Goal: Task Accomplishment & Management: Complete application form

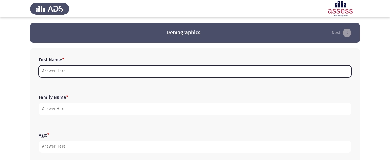
click at [91, 73] on input "First Name: *" at bounding box center [195, 71] width 312 height 12
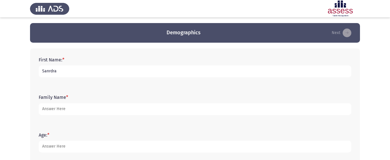
type input "Sanrdra"
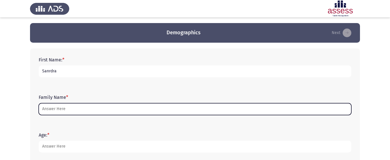
click at [65, 113] on input "Family Name *" at bounding box center [195, 109] width 312 height 12
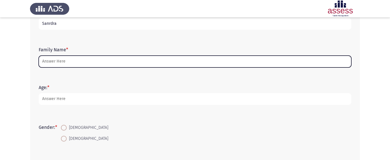
scroll to position [49, 0]
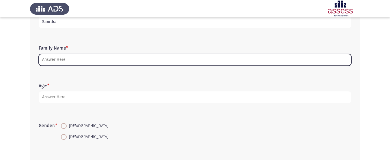
type input "e"
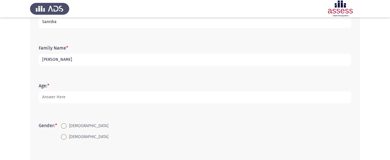
type input "[PERSON_NAME]"
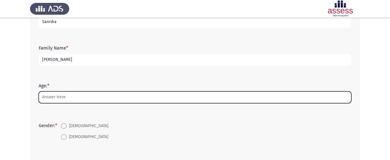
click at [56, 94] on input "Age: *" at bounding box center [195, 97] width 312 height 12
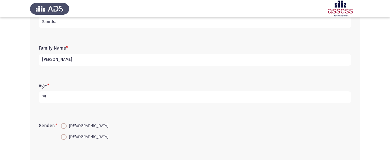
type input "25"
click at [63, 137] on span at bounding box center [64, 137] width 6 height 6
click at [63, 137] on input "[DEMOGRAPHIC_DATA]" at bounding box center [64, 137] width 6 height 6
radio input "true"
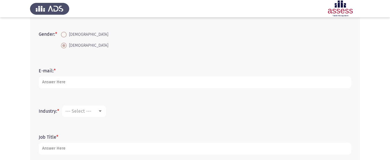
scroll to position [142, 0]
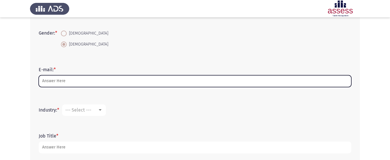
click at [131, 80] on input "E-mail: *" at bounding box center [195, 81] width 312 height 12
click at [50, 81] on input "Sanndra" at bounding box center [195, 81] width 312 height 12
click at [59, 84] on input "[PERSON_NAME]" at bounding box center [195, 81] width 312 height 12
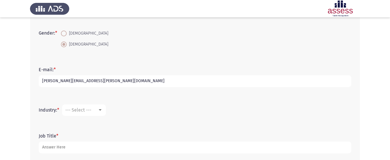
type input "[PERSON_NAME][EMAIL_ADDRESS][PERSON_NAME][DOMAIN_NAME]"
click at [103, 110] on div at bounding box center [99, 110] width 5 height 5
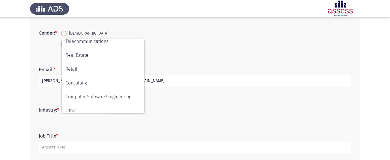
scroll to position [189, 0]
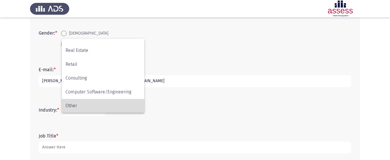
click at [114, 105] on span "Other" at bounding box center [102, 106] width 75 height 14
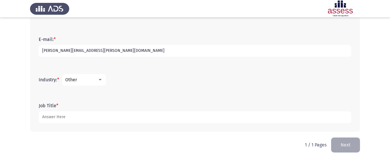
scroll to position [173, 0]
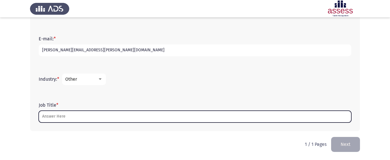
click at [55, 117] on input "Job Title *" at bounding box center [195, 117] width 312 height 12
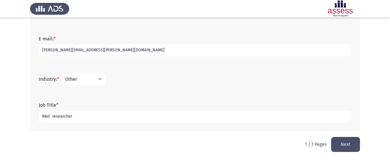
type input "R&D researcher"
click at [356, 140] on button "Next" at bounding box center [345, 144] width 29 height 15
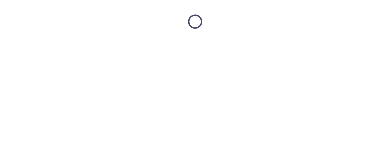
scroll to position [0, 0]
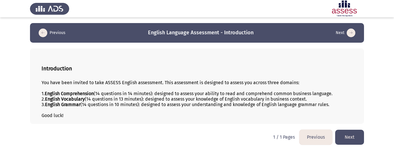
click at [346, 136] on button "Next" at bounding box center [349, 137] width 29 height 15
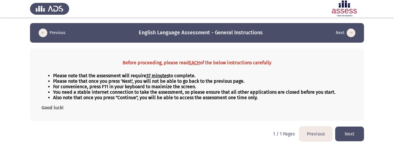
click at [354, 136] on button "Next" at bounding box center [349, 134] width 29 height 15
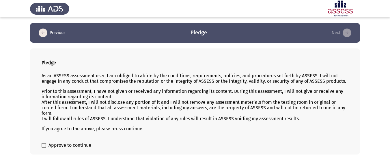
click at [47, 144] on label "Approve to continue" at bounding box center [67, 145] width 50 height 7
click at [44, 148] on input "Approve to continue" at bounding box center [44, 148] width 0 height 0
checkbox input "true"
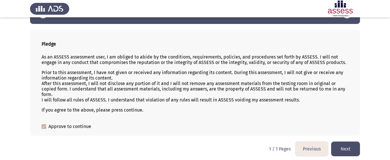
scroll to position [21, 0]
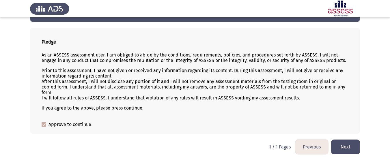
click at [341, 147] on button "Next" at bounding box center [345, 147] width 29 height 15
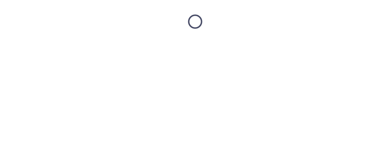
scroll to position [0, 0]
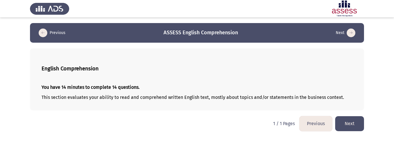
click at [348, 124] on button "Next" at bounding box center [349, 123] width 29 height 15
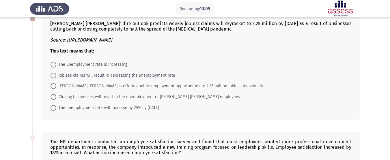
scroll to position [36, 0]
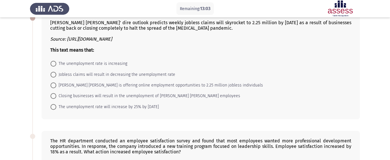
click at [54, 63] on span at bounding box center [53, 64] width 6 height 6
click at [54, 63] on input "The unemployment rate is increasing" at bounding box center [53, 64] width 6 height 6
radio input "true"
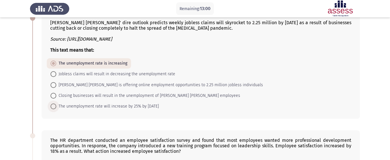
click at [60, 106] on span "The unemployment rate will increase by 25% by next Thursday" at bounding box center [107, 106] width 102 height 7
click at [56, 106] on input "The unemployment rate will increase by 25% by next Thursday" at bounding box center [53, 107] width 6 height 6
radio input "true"
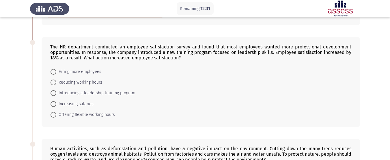
scroll to position [130, 0]
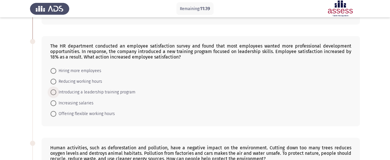
click at [52, 91] on span at bounding box center [53, 92] width 6 height 6
click at [52, 91] on input "Introducing a leadership training program" at bounding box center [53, 92] width 6 height 6
radio input "true"
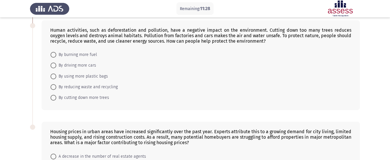
scroll to position [239, 0]
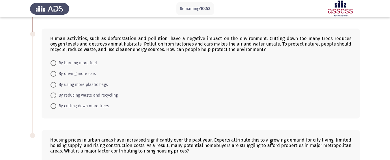
click at [54, 93] on span at bounding box center [53, 96] width 6 height 6
click at [54, 93] on input "By reducing waste and recycling" at bounding box center [53, 96] width 6 height 6
radio input "true"
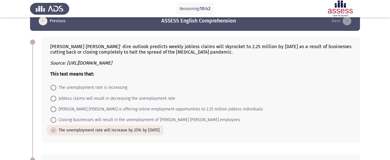
scroll to position [14, 0]
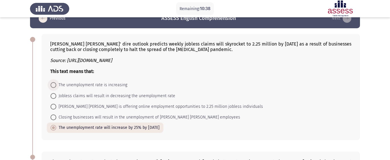
click at [51, 85] on span at bounding box center [53, 85] width 6 height 6
click at [51, 85] on input "The unemployment rate is increasing" at bounding box center [53, 85] width 6 height 6
radio input "true"
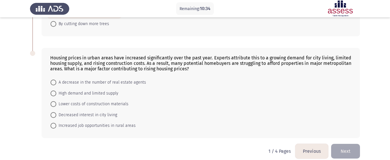
scroll to position [328, 0]
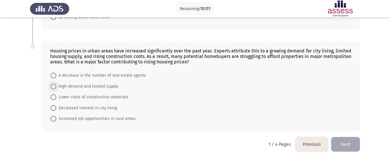
click at [54, 87] on span at bounding box center [53, 87] width 6 height 6
click at [54, 87] on input "High demand and limited supply" at bounding box center [53, 87] width 6 height 6
radio input "true"
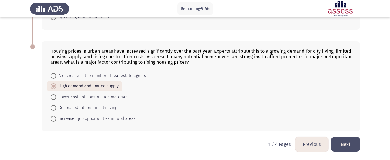
click at [352, 145] on button "Next" at bounding box center [345, 144] width 29 height 15
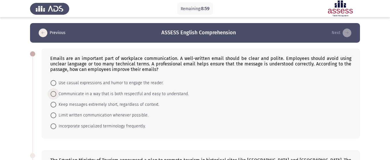
click at [52, 94] on span at bounding box center [53, 94] width 6 height 6
click at [52, 94] on input "Communicate in a way that is both respectful and easy to understand." at bounding box center [53, 94] width 6 height 6
radio input "true"
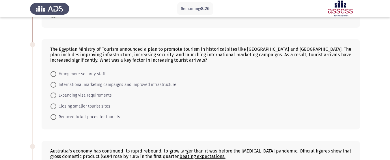
scroll to position [114, 0]
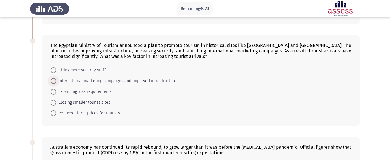
click at [54, 81] on span at bounding box center [53, 81] width 6 height 6
click at [54, 81] on input "International marketing campaigns and improved infrastructure" at bounding box center [53, 81] width 6 height 6
radio input "true"
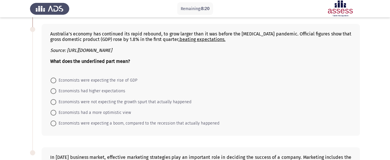
scroll to position [229, 0]
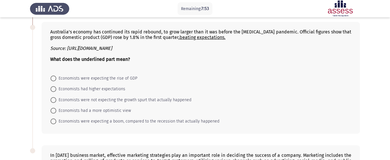
click at [54, 89] on span at bounding box center [53, 89] width 6 height 6
click at [54, 89] on input "Economists had higher expectations" at bounding box center [53, 89] width 6 height 6
radio input "true"
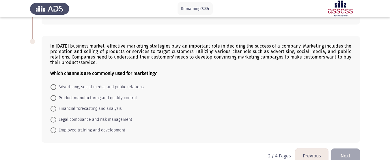
scroll to position [350, 0]
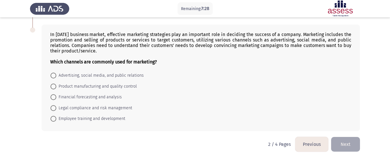
click at [54, 72] on mat-radio-button "Advertising, social media, and public relations" at bounding box center [97, 75] width 101 height 11
click at [52, 75] on span at bounding box center [53, 76] width 6 height 6
click at [52, 75] on input "Advertising, social media, and public relations" at bounding box center [53, 76] width 6 height 6
radio input "true"
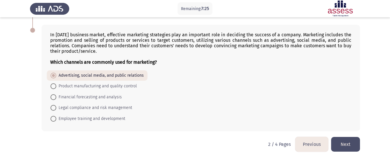
click at [356, 147] on button "Next" at bounding box center [345, 144] width 29 height 15
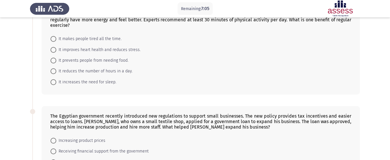
scroll to position [0, 0]
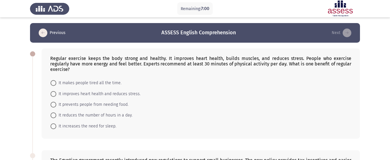
click at [54, 91] on span at bounding box center [53, 94] width 6 height 6
click at [54, 91] on input "It improves heart health and reduces stress." at bounding box center [53, 94] width 6 height 6
radio input "true"
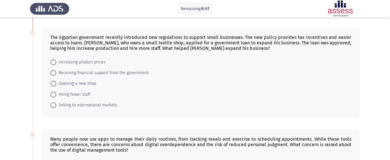
scroll to position [123, 0]
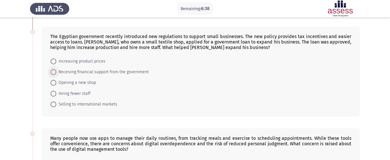
click at [54, 69] on span at bounding box center [53, 72] width 6 height 6
click at [54, 69] on input "Receiving financial support from the government" at bounding box center [53, 72] width 6 height 6
radio input "true"
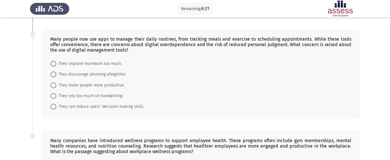
scroll to position [224, 0]
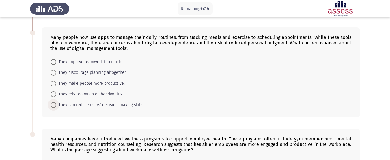
click at [54, 102] on span at bounding box center [53, 105] width 6 height 6
click at [54, 102] on input "They can reduce users’ decision-making skills." at bounding box center [53, 105] width 6 height 6
radio input "true"
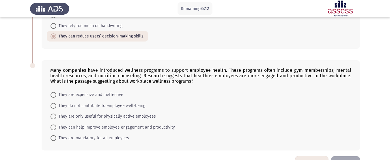
scroll to position [306, 0]
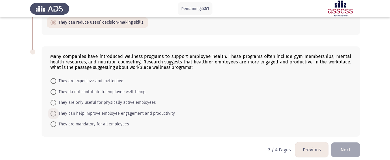
click at [55, 111] on span at bounding box center [53, 114] width 6 height 6
click at [55, 111] on input "They can help improve employee engagement and productivity" at bounding box center [53, 114] width 6 height 6
radio input "true"
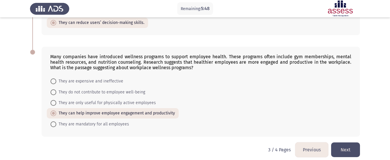
click at [348, 147] on button "Next" at bounding box center [345, 149] width 29 height 15
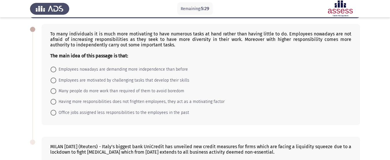
scroll to position [24, 0]
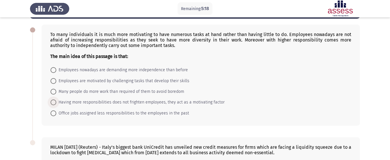
click at [52, 104] on span at bounding box center [53, 102] width 6 height 6
click at [52, 104] on input "Having more responsibilities does not frighten employees, they act as a motivat…" at bounding box center [53, 102] width 6 height 6
radio input "true"
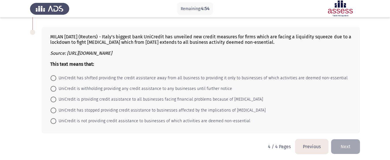
scroll to position [136, 0]
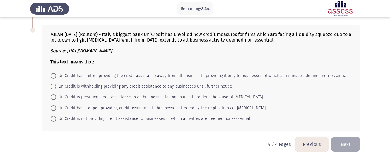
click at [52, 98] on span at bounding box center [53, 97] width 6 height 6
click at [52, 98] on input "UniCredit is providing credit assistance to all businesses facing financial pro…" at bounding box center [53, 97] width 6 height 6
radio input "true"
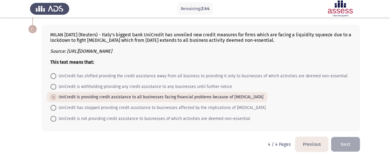
scroll to position [136, 0]
click at [343, 146] on button "Next" at bounding box center [345, 144] width 29 height 15
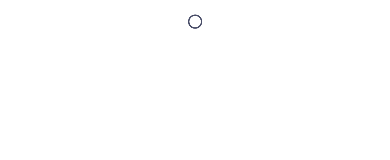
scroll to position [0, 0]
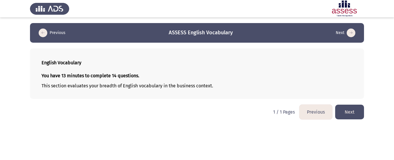
click at [352, 115] on button "Next" at bounding box center [349, 112] width 29 height 15
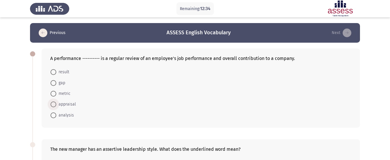
click at [53, 103] on span at bounding box center [53, 104] width 6 height 6
click at [53, 103] on input "appraisal" at bounding box center [53, 104] width 6 height 6
radio input "true"
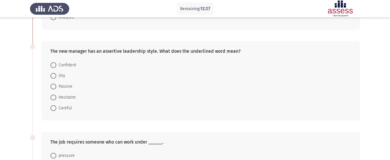
scroll to position [98, 0]
click at [53, 65] on span at bounding box center [53, 64] width 6 height 6
click at [53, 65] on input "Confident" at bounding box center [53, 64] width 6 height 6
radio input "true"
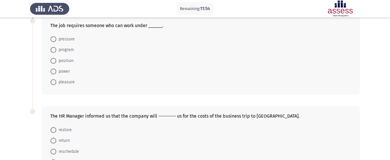
scroll to position [184, 0]
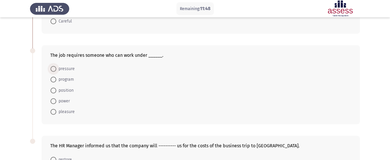
click at [54, 69] on span at bounding box center [53, 69] width 6 height 6
click at [54, 69] on input "pressure" at bounding box center [53, 69] width 6 height 6
radio input "true"
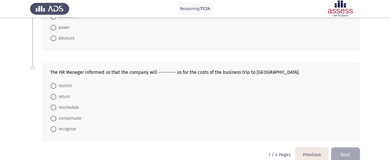
scroll to position [268, 0]
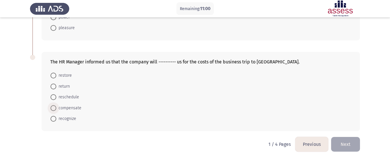
click at [55, 107] on span at bounding box center [53, 108] width 6 height 6
click at [55, 107] on input "compensate" at bounding box center [53, 108] width 6 height 6
radio input "true"
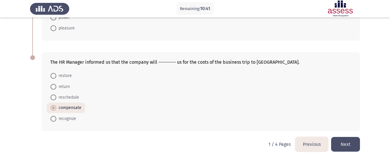
click at [343, 139] on button "Next" at bounding box center [345, 144] width 29 height 15
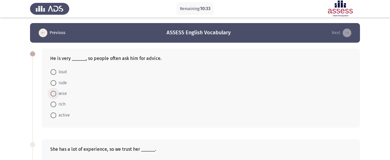
click at [53, 93] on span at bounding box center [53, 94] width 6 height 6
click at [53, 93] on input "wise" at bounding box center [53, 94] width 6 height 6
radio input "true"
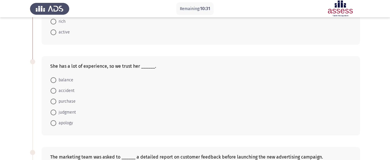
scroll to position [89, 0]
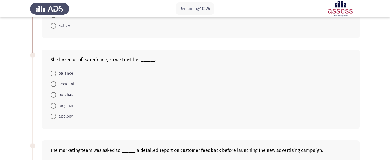
click at [54, 108] on span at bounding box center [53, 106] width 6 height 6
click at [54, 108] on input "judgment" at bounding box center [53, 106] width 6 height 6
radio input "true"
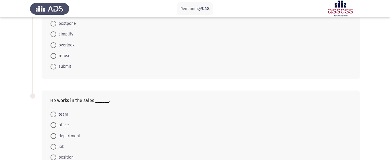
scroll to position [244, 0]
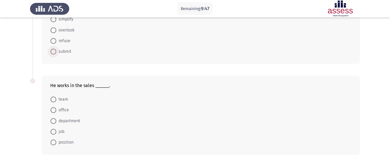
click at [55, 51] on span at bounding box center [53, 52] width 6 height 6
click at [55, 51] on input "submit" at bounding box center [53, 52] width 6 height 6
radio input "true"
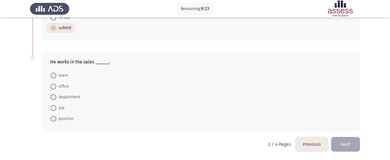
click at [54, 76] on span at bounding box center [53, 76] width 6 height 6
click at [54, 76] on input "team" at bounding box center [53, 76] width 6 height 6
radio input "true"
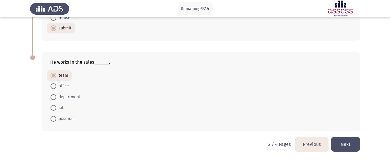
click at [341, 146] on button "Next" at bounding box center [345, 144] width 29 height 15
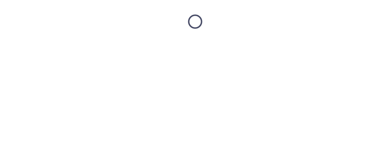
scroll to position [0, 0]
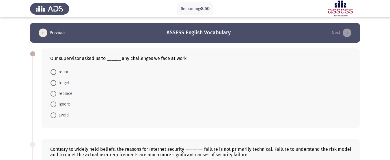
click at [54, 73] on span at bounding box center [53, 72] width 6 height 6
click at [54, 73] on input "report" at bounding box center [53, 72] width 6 height 6
radio input "true"
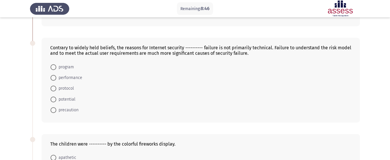
scroll to position [104, 0]
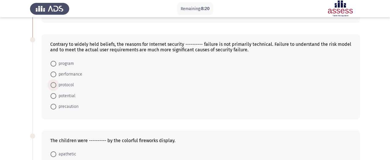
click at [56, 85] on span at bounding box center [53, 85] width 6 height 6
click at [56, 85] on input "protocol" at bounding box center [53, 85] width 6 height 6
radio input "true"
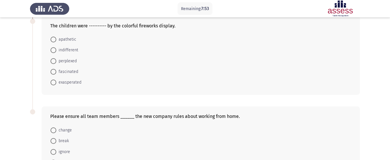
scroll to position [218, 0]
click at [52, 69] on label "fascinated" at bounding box center [64, 72] width 28 height 7
click at [52, 70] on input "fascinated" at bounding box center [53, 73] width 6 height 6
radio input "true"
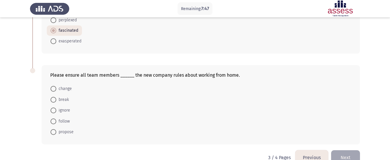
scroll to position [273, 0]
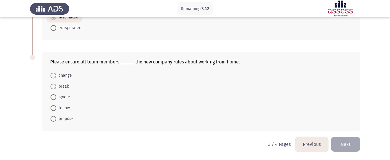
click at [56, 108] on span "follow" at bounding box center [63, 108] width 14 height 7
click at [56, 108] on input "follow" at bounding box center [53, 108] width 6 height 6
radio input "true"
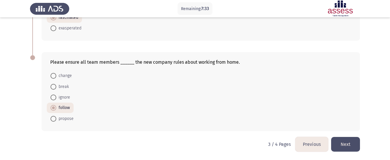
click at [349, 143] on button "Next" at bounding box center [345, 144] width 29 height 15
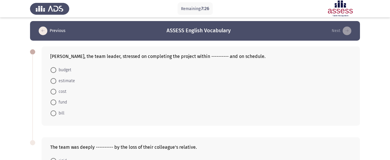
scroll to position [1, 0]
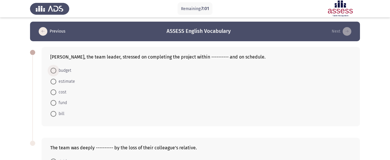
click at [52, 70] on span at bounding box center [53, 71] width 6 height 6
click at [52, 70] on input "budget" at bounding box center [53, 71] width 6 height 6
radio input "true"
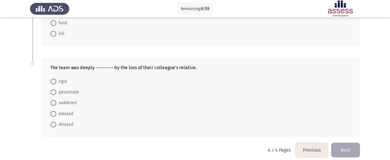
scroll to position [87, 0]
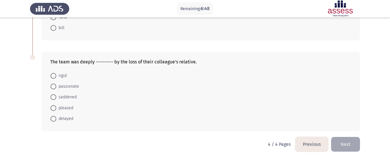
click at [52, 96] on span at bounding box center [53, 97] width 6 height 6
click at [52, 96] on input "saddened" at bounding box center [53, 97] width 6 height 6
radio input "true"
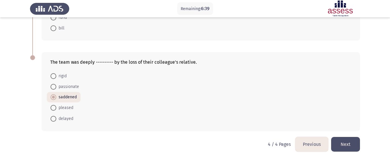
click at [96, 77] on form "rigid passionate saddened pleased delayed" at bounding box center [200, 96] width 301 height 53
click at [53, 99] on span at bounding box center [53, 97] width 6 height 6
click at [53, 99] on input "saddened" at bounding box center [53, 97] width 6 height 6
click at [354, 142] on button "Next" at bounding box center [345, 144] width 29 height 15
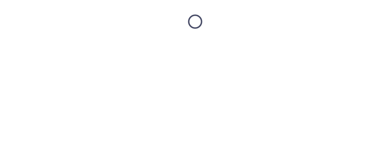
scroll to position [0, 0]
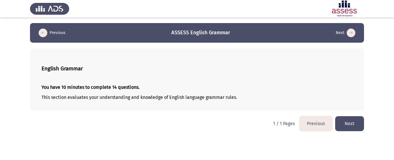
click at [349, 124] on button "Next" at bounding box center [349, 123] width 29 height 15
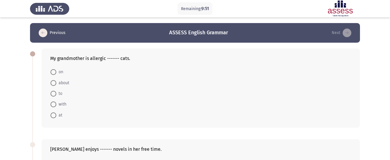
click at [52, 90] on mat-radio-button "to" at bounding box center [56, 93] width 19 height 11
click at [55, 93] on span at bounding box center [53, 94] width 6 height 6
click at [55, 93] on input "to" at bounding box center [53, 94] width 6 height 6
radio input "true"
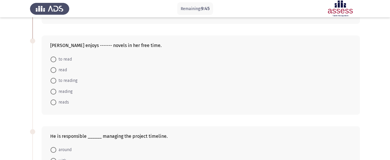
scroll to position [104, 0]
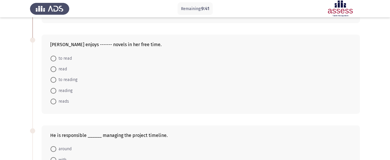
click at [52, 91] on span at bounding box center [53, 91] width 6 height 6
click at [52, 91] on input "reading" at bounding box center [53, 91] width 6 height 6
radio input "true"
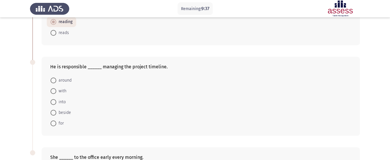
scroll to position [178, 0]
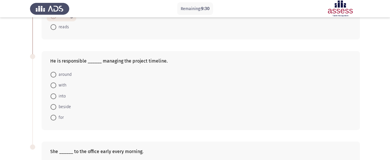
click at [53, 123] on div "He is responsible ______ managing the project timeline. around with into beside…" at bounding box center [201, 90] width 318 height 79
click at [52, 118] on span at bounding box center [53, 118] width 6 height 6
click at [52, 118] on input "for" at bounding box center [53, 118] width 6 height 6
radio input "true"
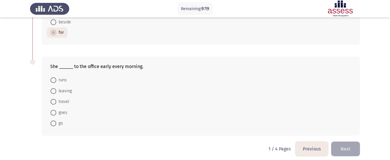
scroll to position [268, 0]
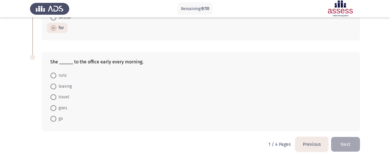
click at [53, 107] on span at bounding box center [53, 108] width 6 height 6
click at [53, 107] on input "goes" at bounding box center [53, 108] width 6 height 6
radio input "true"
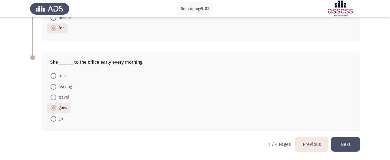
click at [346, 146] on button "Next" at bounding box center [345, 144] width 29 height 15
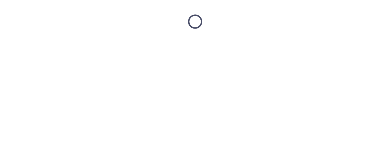
scroll to position [0, 0]
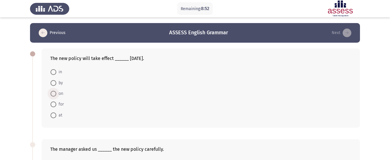
click at [53, 92] on span at bounding box center [53, 94] width 6 height 6
click at [53, 92] on input "on" at bounding box center [53, 94] width 6 height 6
radio input "true"
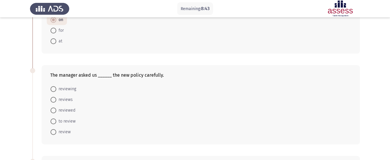
scroll to position [73, 0]
click at [53, 121] on span at bounding box center [53, 122] width 6 height 6
click at [53, 121] on input "to review" at bounding box center [53, 122] width 6 height 6
radio input "true"
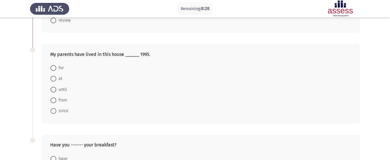
scroll to position [186, 0]
click at [54, 107] on span at bounding box center [53, 110] width 6 height 6
click at [54, 107] on input "since" at bounding box center [53, 110] width 6 height 6
radio input "true"
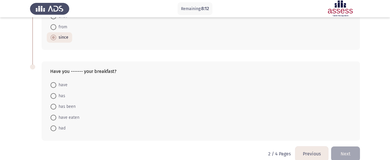
scroll to position [260, 0]
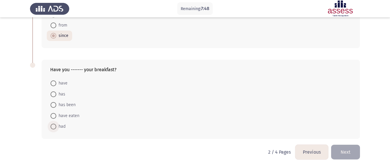
click at [54, 126] on span at bounding box center [53, 127] width 6 height 6
click at [54, 126] on input "had" at bounding box center [53, 127] width 6 height 6
radio input "true"
click at [356, 152] on button "Next" at bounding box center [345, 151] width 29 height 15
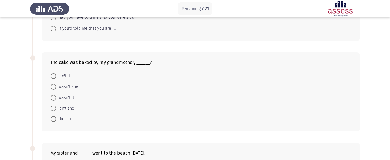
scroll to position [88, 0]
click at [53, 98] on span at bounding box center [53, 97] width 6 height 6
click at [53, 98] on input "wasn't it" at bounding box center [53, 97] width 6 height 6
radio input "true"
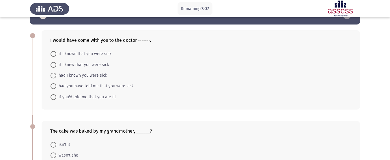
scroll to position [22, 0]
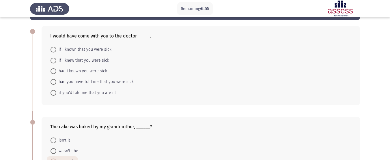
click at [55, 63] on span at bounding box center [53, 61] width 6 height 6
click at [55, 63] on input "if I knew that you were sick" at bounding box center [53, 61] width 6 height 6
radio input "true"
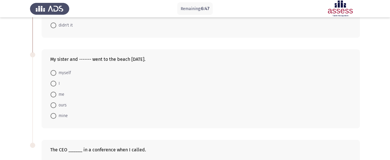
scroll to position [191, 0]
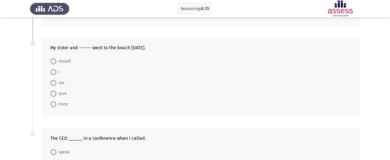
click at [55, 70] on span at bounding box center [53, 72] width 6 height 6
click at [55, 70] on input "I" at bounding box center [53, 72] width 6 height 6
radio input "true"
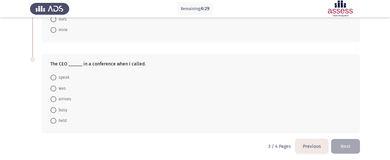
scroll to position [268, 0]
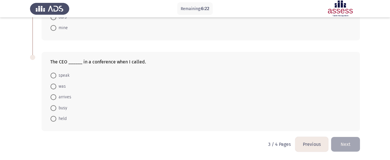
click at [49, 86] on mat-radio-button "was" at bounding box center [58, 86] width 23 height 11
click at [52, 84] on span at bounding box center [53, 87] width 6 height 6
click at [52, 84] on input "was" at bounding box center [53, 87] width 6 height 6
radio input "true"
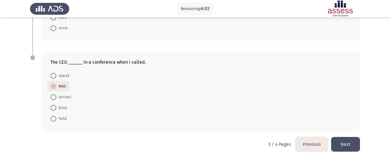
click at [347, 140] on button "Next" at bounding box center [345, 144] width 29 height 15
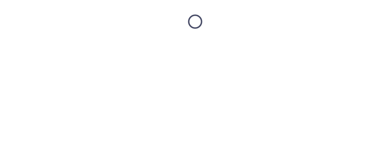
scroll to position [0, 0]
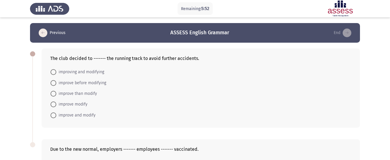
click at [52, 114] on span at bounding box center [53, 115] width 6 height 6
click at [52, 114] on input "improve and modify" at bounding box center [53, 115] width 6 height 6
radio input "true"
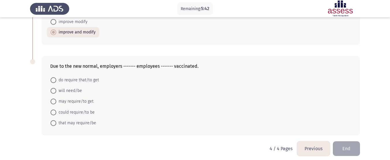
scroll to position [83, 0]
click at [54, 102] on span at bounding box center [53, 101] width 6 height 6
click at [54, 102] on input "may require/to get" at bounding box center [53, 101] width 6 height 6
radio input "true"
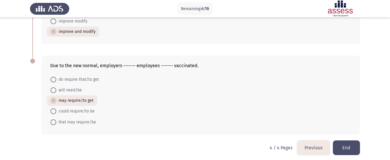
click at [351, 148] on button "End" at bounding box center [345, 147] width 27 height 15
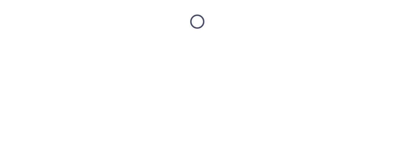
scroll to position [0, 0]
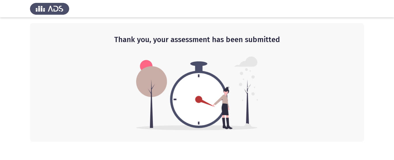
click at [212, 57] on img at bounding box center [197, 94] width 122 height 74
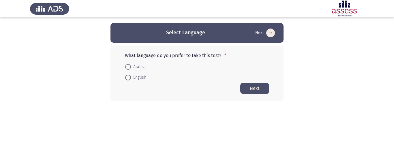
click at [128, 77] on span at bounding box center [128, 78] width 6 height 6
click at [128, 77] on input "English" at bounding box center [128, 78] width 6 height 6
radio input "true"
click at [259, 88] on button "Next" at bounding box center [254, 87] width 29 height 11
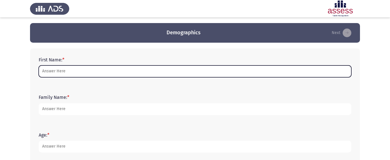
click at [191, 70] on input "First Name: *" at bounding box center [195, 71] width 312 height 12
type input "s"
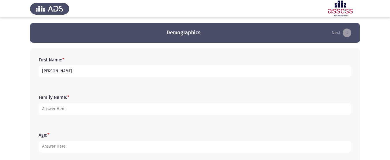
type input "[PERSON_NAME]"
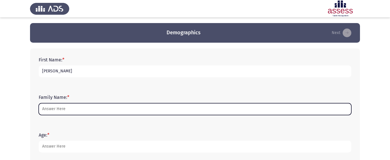
click at [114, 113] on input "Family Name: *" at bounding box center [195, 109] width 312 height 12
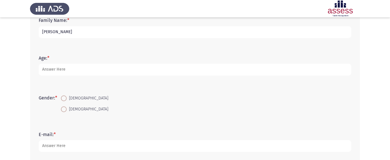
scroll to position [67, 0]
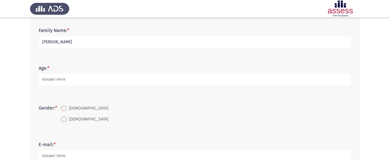
type input "[PERSON_NAME]"
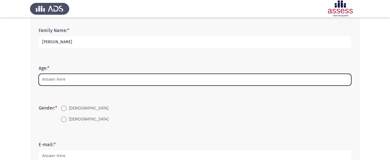
click at [233, 76] on input "Age: *" at bounding box center [195, 80] width 312 height 12
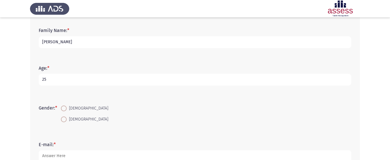
type input "25"
click at [66, 122] on span at bounding box center [64, 119] width 6 height 6
click at [66, 122] on input "[DEMOGRAPHIC_DATA]" at bounding box center [64, 119] width 6 height 6
radio input "true"
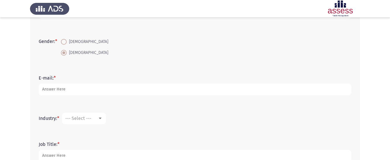
scroll to position [151, 0]
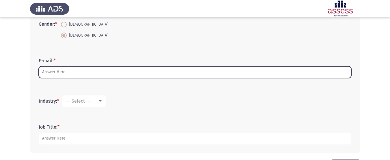
click at [324, 76] on input "E-mail: *" at bounding box center [195, 72] width 312 height 12
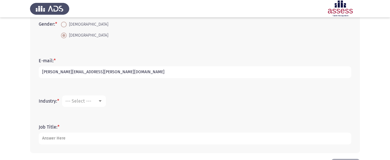
type input "[PERSON_NAME][EMAIL_ADDRESS][PERSON_NAME][DOMAIN_NAME]"
click at [103, 100] on div at bounding box center [99, 101] width 5 height 5
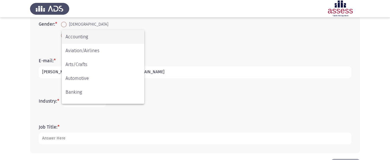
drag, startPoint x: 149, startPoint y: 40, endPoint x: 145, endPoint y: 41, distance: 4.7
click at [145, 41] on div "Accounting Aviation/Airlines Arts/Crafts Automotive Banking Civic/Social Organi…" at bounding box center [195, 80] width 390 height 160
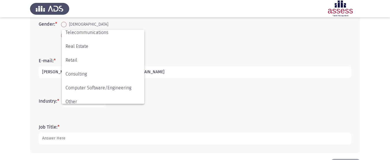
scroll to position [189, 0]
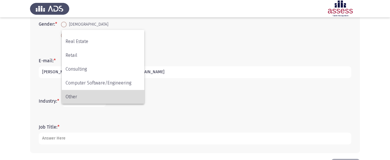
click at [122, 96] on span "Other" at bounding box center [102, 97] width 75 height 14
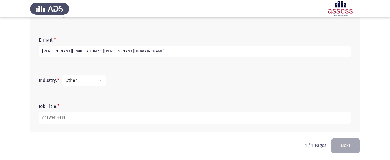
scroll to position [173, 0]
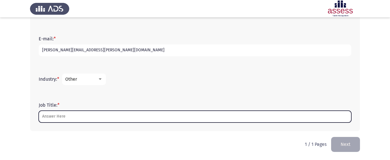
click at [331, 113] on input "Job Title: *" at bounding box center [195, 117] width 312 height 12
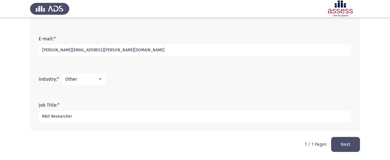
type input "R&D Researcher"
click at [353, 146] on button "Next" at bounding box center [345, 144] width 29 height 15
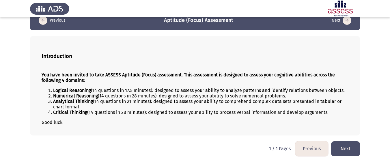
scroll to position [14, 0]
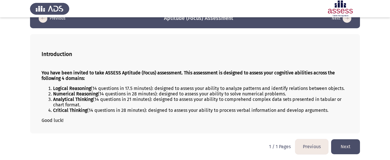
click at [344, 143] on button "Next" at bounding box center [345, 146] width 29 height 15
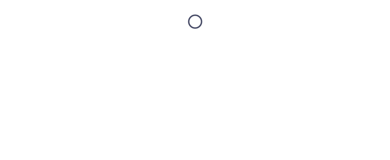
scroll to position [0, 0]
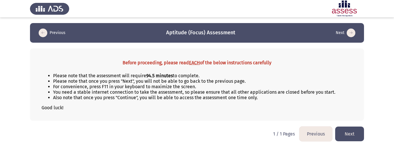
click at [354, 132] on button "Next" at bounding box center [349, 134] width 29 height 15
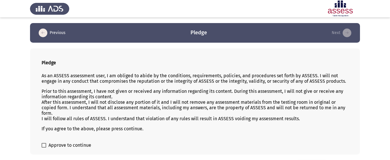
click at [43, 146] on span at bounding box center [44, 145] width 5 height 5
click at [44, 148] on input "Approve to continue" at bounding box center [44, 148] width 0 height 0
checkbox input "true"
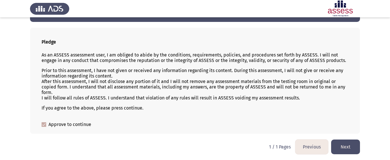
click at [348, 146] on button "Next" at bounding box center [345, 147] width 29 height 15
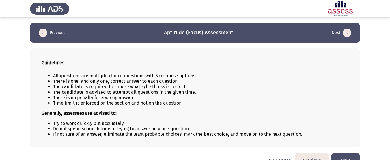
scroll to position [14, 0]
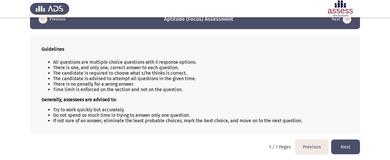
click at [342, 147] on button "Next" at bounding box center [345, 147] width 29 height 15
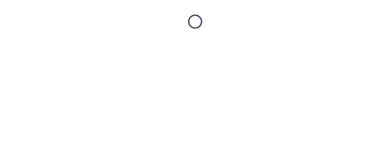
scroll to position [0, 0]
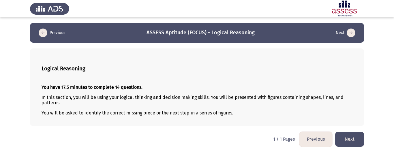
click at [343, 137] on button "Next" at bounding box center [349, 139] width 29 height 15
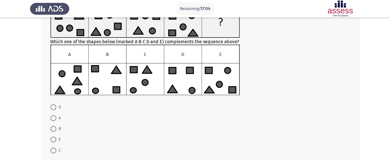
scroll to position [52, 0]
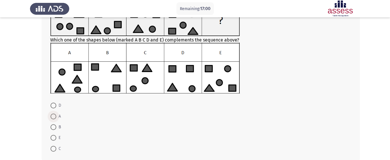
click at [52, 118] on span at bounding box center [53, 117] width 6 height 6
click at [52, 118] on input "A" at bounding box center [53, 117] width 6 height 6
radio input "true"
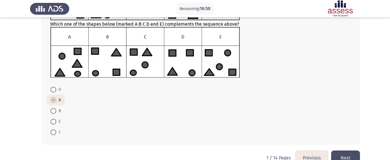
scroll to position [82, 0]
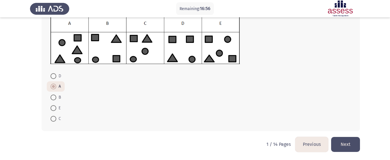
click at [343, 143] on button "Next" at bounding box center [345, 144] width 29 height 15
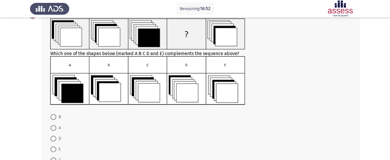
scroll to position [38, 0]
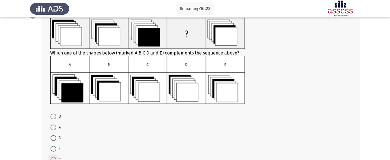
click at [53, 157] on span at bounding box center [53, 160] width 6 height 6
click at [53, 157] on input "C" at bounding box center [53, 160] width 6 height 6
radio input "true"
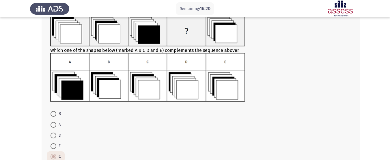
scroll to position [78, 0]
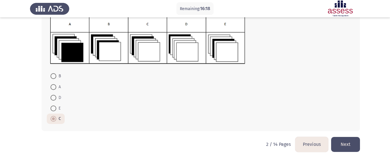
click at [345, 145] on button "Next" at bounding box center [345, 144] width 29 height 15
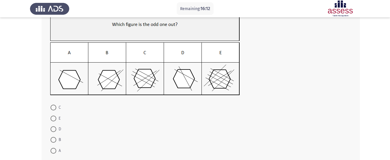
scroll to position [48, 0]
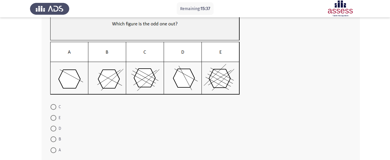
click at [52, 140] on span at bounding box center [53, 139] width 6 height 6
click at [52, 140] on input "B" at bounding box center [53, 139] width 6 height 6
radio input "true"
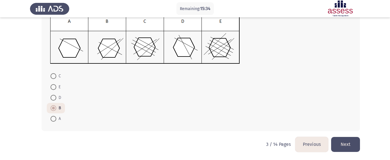
click at [346, 141] on button "Next" at bounding box center [345, 144] width 29 height 15
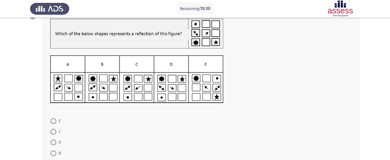
scroll to position [37, 0]
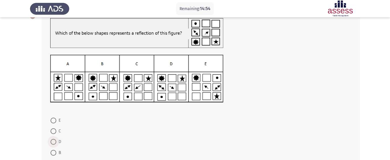
click at [52, 142] on span at bounding box center [53, 142] width 6 height 6
click at [52, 142] on input "D" at bounding box center [53, 142] width 6 height 6
radio input "true"
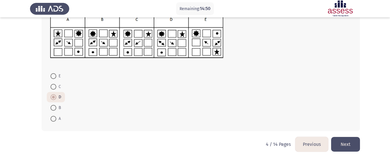
click at [354, 142] on button "Next" at bounding box center [345, 144] width 29 height 15
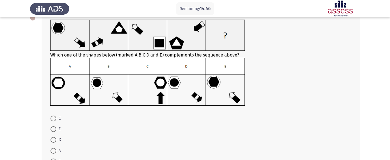
scroll to position [36, 0]
click at [53, 119] on span at bounding box center [53, 118] width 6 height 6
click at [53, 119] on input "C" at bounding box center [53, 118] width 6 height 6
radio input "true"
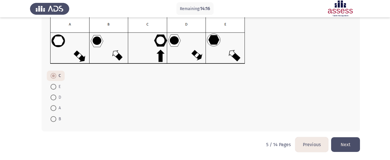
scroll to position [78, 0]
click at [347, 144] on button "Next" at bounding box center [345, 144] width 29 height 15
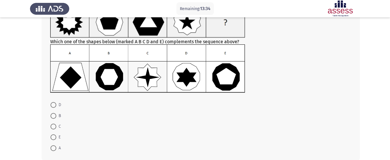
scroll to position [44, 0]
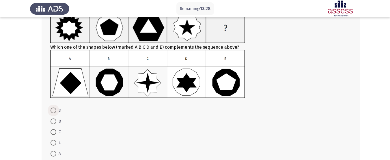
click at [57, 111] on span "D" at bounding box center [58, 110] width 5 height 7
click at [56, 111] on input "D" at bounding box center [53, 111] width 6 height 6
radio input "true"
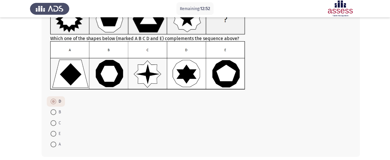
scroll to position [78, 0]
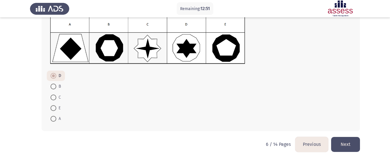
click at [351, 143] on button "Next" at bounding box center [345, 144] width 29 height 15
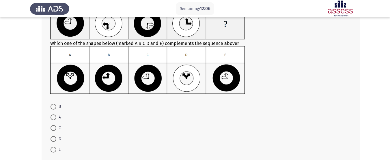
scroll to position [47, 0]
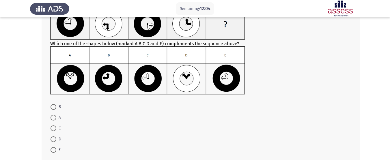
click at [148, 75] on img at bounding box center [147, 70] width 195 height 48
click at [54, 130] on span at bounding box center [53, 128] width 6 height 6
click at [54, 130] on input "C" at bounding box center [53, 128] width 6 height 6
radio input "true"
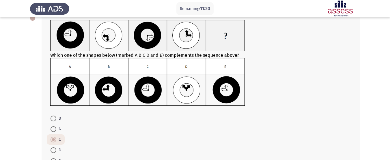
scroll to position [78, 0]
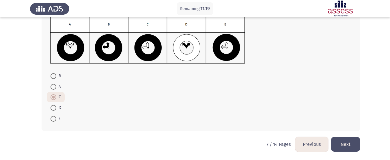
click at [345, 149] on button "Next" at bounding box center [345, 144] width 29 height 15
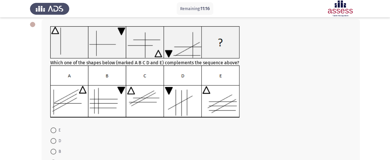
scroll to position [28, 0]
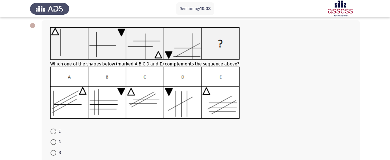
click at [53, 132] on span at bounding box center [53, 132] width 6 height 6
click at [53, 132] on input "E" at bounding box center [53, 132] width 6 height 6
radio input "true"
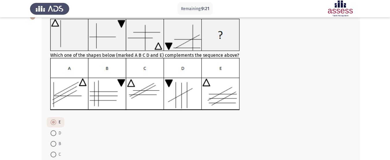
scroll to position [84, 0]
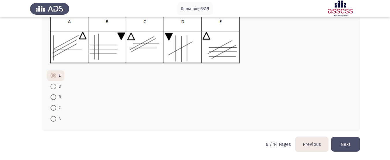
click at [348, 146] on button "Next" at bounding box center [345, 144] width 29 height 15
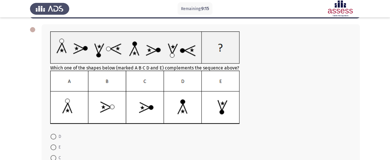
scroll to position [31, 0]
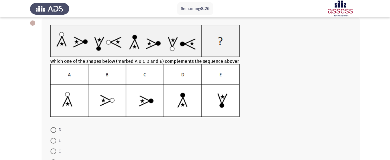
click at [54, 129] on span at bounding box center [53, 130] width 6 height 6
click at [54, 129] on input "D" at bounding box center [53, 130] width 6 height 6
radio input "true"
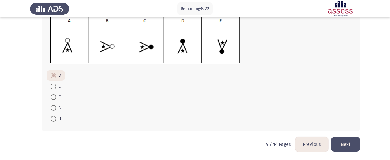
click at [351, 145] on button "Next" at bounding box center [345, 144] width 29 height 15
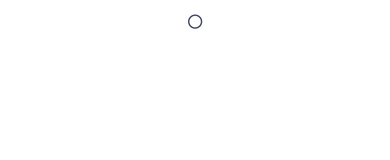
scroll to position [0, 0]
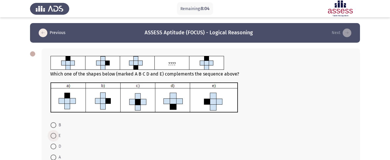
click at [51, 135] on span at bounding box center [53, 136] width 6 height 6
click at [51, 135] on input "E" at bounding box center [53, 136] width 6 height 6
radio input "true"
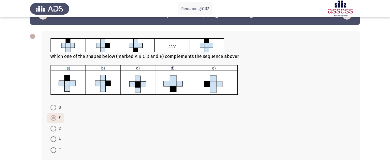
scroll to position [49, 0]
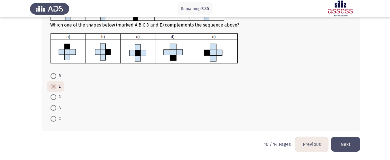
click at [350, 147] on button "Next" at bounding box center [345, 144] width 29 height 15
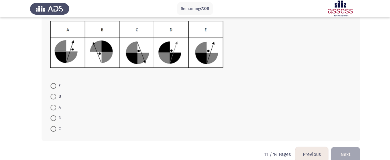
scroll to position [82, 0]
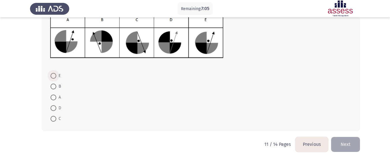
click at [55, 78] on span at bounding box center [53, 76] width 6 height 6
click at [55, 78] on input "E" at bounding box center [53, 76] width 6 height 6
radio input "true"
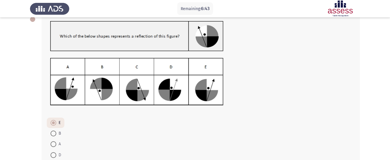
scroll to position [82, 0]
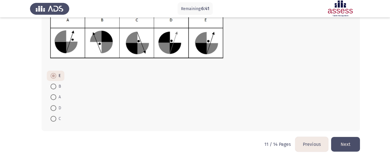
click at [357, 144] on button "Next" at bounding box center [345, 144] width 29 height 15
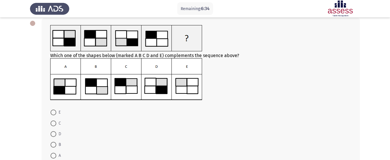
scroll to position [30, 0]
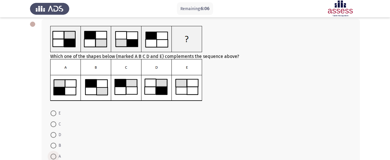
click at [55, 157] on span at bounding box center [53, 157] width 6 height 6
click at [55, 157] on input "A" at bounding box center [53, 157] width 6 height 6
radio input "true"
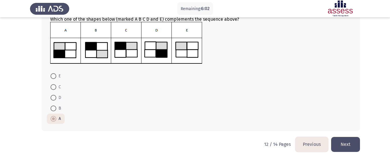
click at [345, 143] on button "Next" at bounding box center [345, 144] width 29 height 15
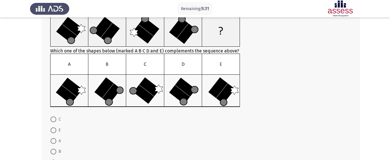
scroll to position [55, 0]
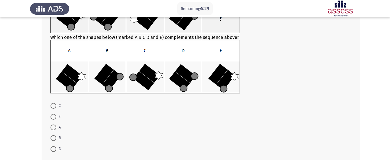
click at [51, 128] on span at bounding box center [53, 128] width 6 height 6
click at [51, 128] on input "A" at bounding box center [53, 128] width 6 height 6
radio input "true"
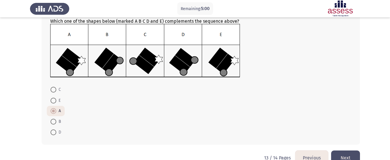
scroll to position [85, 0]
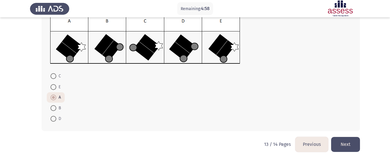
click at [349, 147] on button "Next" at bounding box center [345, 144] width 29 height 15
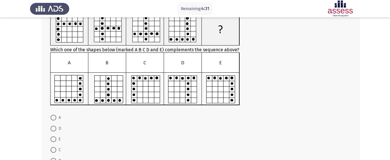
scroll to position [38, 0]
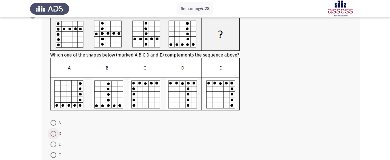
click at [54, 134] on span at bounding box center [53, 134] width 6 height 6
click at [54, 134] on input "D" at bounding box center [53, 134] width 6 height 6
radio input "true"
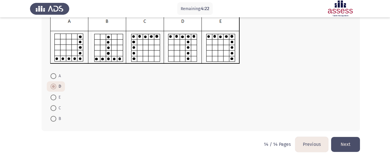
click at [347, 141] on button "Next" at bounding box center [345, 144] width 29 height 15
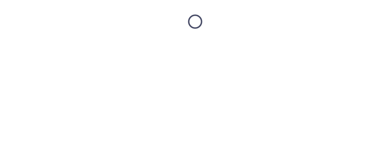
scroll to position [0, 0]
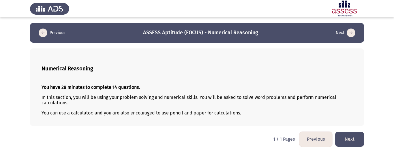
click at [347, 137] on button "Next" at bounding box center [349, 139] width 29 height 15
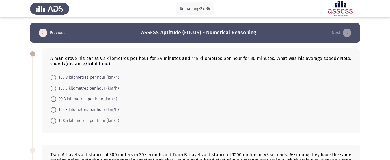
click at [54, 114] on mat-radio-button "105.3 kilometres per hour (km/h)" at bounding box center [85, 109] width 76 height 11
click at [54, 111] on span at bounding box center [53, 110] width 6 height 6
click at [54, 111] on input "105.3 kilometres per hour (km/h)" at bounding box center [53, 110] width 6 height 6
radio input "true"
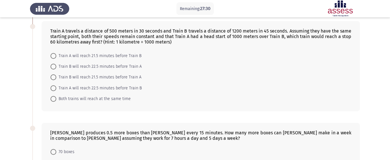
scroll to position [116, 0]
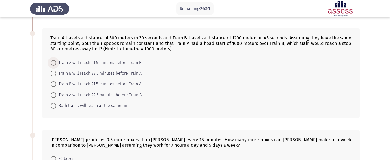
click at [55, 63] on span at bounding box center [53, 63] width 6 height 6
click at [55, 63] on input "Train A will reach 21.5 minutes before Train B" at bounding box center [53, 63] width 6 height 6
radio input "true"
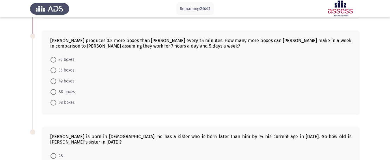
scroll to position [217, 0]
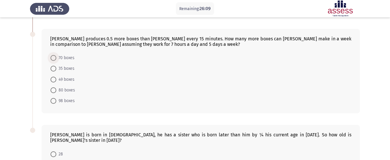
click at [53, 61] on span at bounding box center [53, 58] width 6 height 6
click at [53, 61] on input "70 boxes" at bounding box center [53, 58] width 6 height 6
radio input "true"
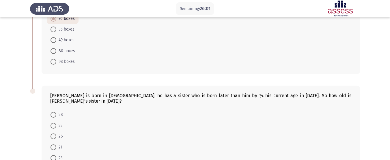
scroll to position [289, 0]
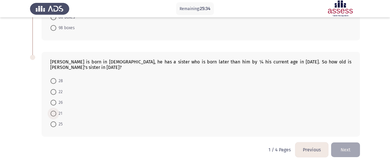
click at [56, 111] on span at bounding box center [53, 114] width 6 height 6
click at [56, 111] on input "21" at bounding box center [53, 114] width 6 height 6
radio input "true"
click at [345, 144] on button "Next" at bounding box center [345, 149] width 29 height 15
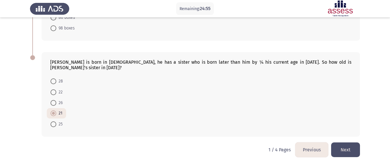
scroll to position [0, 0]
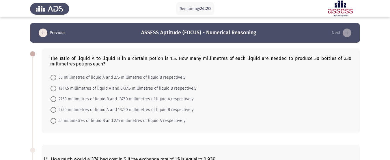
click at [54, 77] on span at bounding box center [53, 78] width 6 height 6
click at [54, 77] on input "55 millimetres of liquid A and 275 millimetres of liquid B respectively" at bounding box center [53, 78] width 6 height 6
radio input "true"
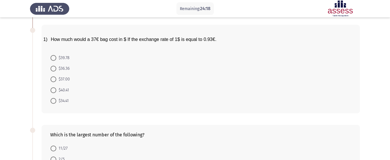
scroll to position [120, 0]
click at [54, 55] on span at bounding box center [53, 57] width 6 height 6
click at [54, 55] on input "$39.78" at bounding box center [53, 57] width 6 height 6
radio input "true"
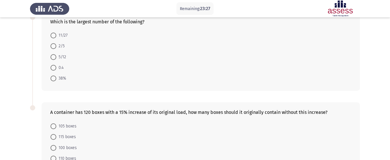
scroll to position [228, 0]
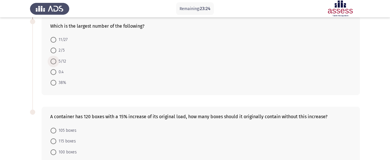
click at [54, 61] on span at bounding box center [53, 62] width 6 height 6
click at [54, 61] on input "5/12" at bounding box center [53, 62] width 6 height 6
radio input "true"
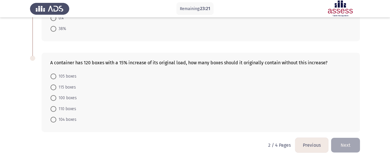
scroll to position [282, 0]
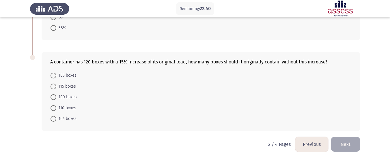
click at [53, 118] on span at bounding box center [53, 119] width 6 height 6
click at [53, 118] on input "104 boxes" at bounding box center [53, 119] width 6 height 6
radio input "true"
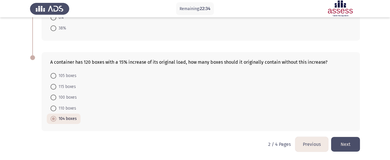
click at [349, 144] on button "Next" at bounding box center [345, 144] width 29 height 15
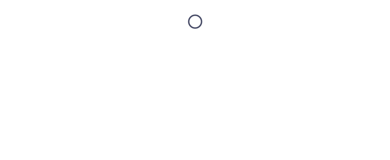
scroll to position [0, 0]
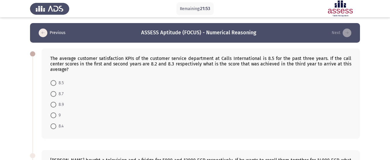
click at [52, 114] on span at bounding box center [53, 115] width 6 height 6
click at [52, 114] on input "9" at bounding box center [53, 115] width 6 height 6
radio input "true"
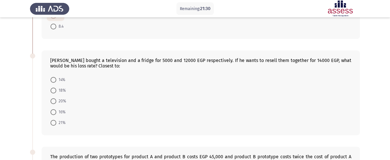
scroll to position [97, 0]
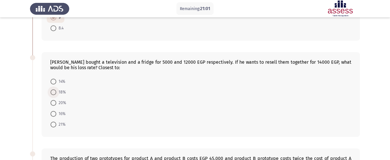
click at [53, 93] on span at bounding box center [53, 92] width 6 height 6
click at [53, 93] on input "18%" at bounding box center [53, 92] width 6 height 6
radio input "true"
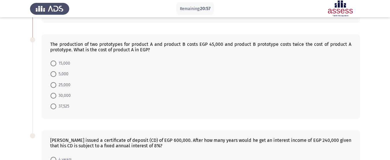
scroll to position [212, 0]
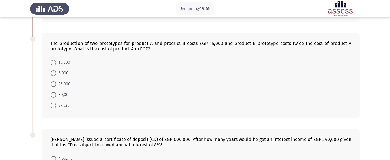
click at [54, 62] on span at bounding box center [53, 63] width 6 height 6
click at [54, 62] on input "15,000" at bounding box center [53, 63] width 6 height 6
radio input "true"
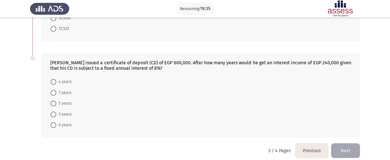
scroll to position [292, 0]
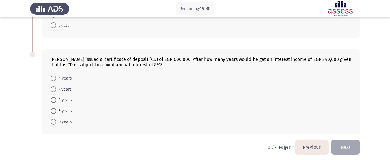
click at [55, 97] on label "5 years" at bounding box center [60, 100] width 21 height 7
click at [55, 97] on input "5 years" at bounding box center [53, 100] width 6 height 6
radio input "true"
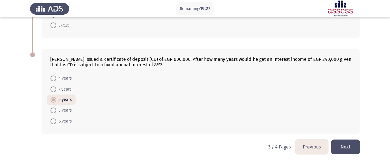
scroll to position [295, 0]
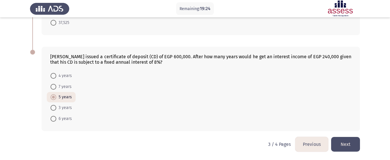
click at [344, 146] on button "Next" at bounding box center [345, 144] width 29 height 15
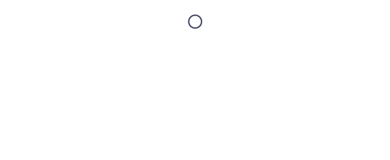
scroll to position [0, 0]
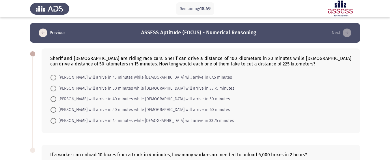
click at [53, 76] on span at bounding box center [53, 78] width 6 height 6
click at [53, 76] on input "[PERSON_NAME] will arrive in 45 minutes while [DEMOGRAPHIC_DATA] will arrive in…" at bounding box center [53, 78] width 6 height 6
radio input "true"
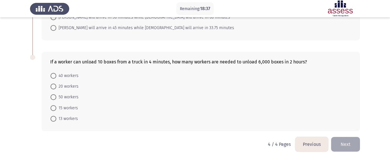
scroll to position [69, 0]
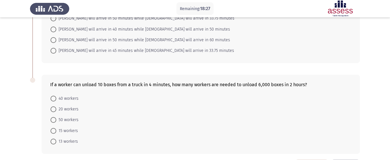
click at [54, 110] on span at bounding box center [53, 109] width 6 height 6
click at [54, 110] on input "20 workers" at bounding box center [53, 109] width 6 height 6
radio input "true"
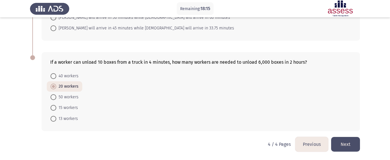
click at [349, 144] on button "Next" at bounding box center [345, 144] width 29 height 15
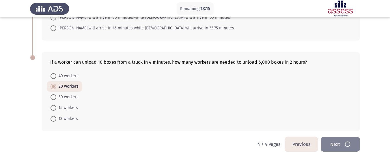
scroll to position [0, 0]
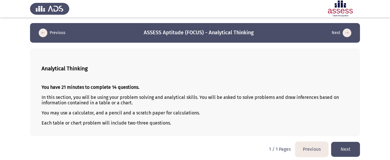
click at [350, 150] on button "Next" at bounding box center [345, 149] width 29 height 15
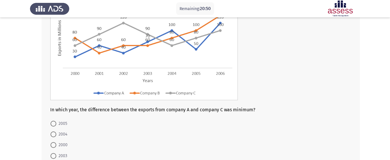
scroll to position [66, 0]
drag, startPoint x: 388, startPoint y: 77, endPoint x: 393, endPoint y: 70, distance: 8.2
click at [390, 70] on html "Remaining: 20:46 Previous ASSESS Aptitude (FOCUS) - Analytical Thinking Next In…" at bounding box center [195, 70] width 390 height 273
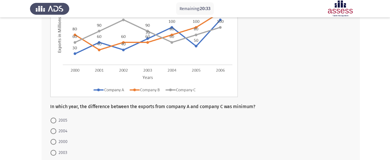
scroll to position [72, 0]
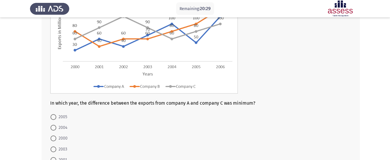
drag, startPoint x: 389, startPoint y: 69, endPoint x: 394, endPoint y: 51, distance: 19.3
click at [390, 51] on html "Remaining: 20:29 Previous ASSESS Aptitude (FOCUS) - Analytical Thinking Next In…" at bounding box center [195, 64] width 390 height 273
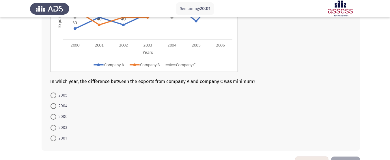
scroll to position [94, 0]
click at [54, 127] on span at bounding box center [53, 127] width 6 height 6
click at [54, 127] on input "2003" at bounding box center [53, 127] width 6 height 6
radio input "true"
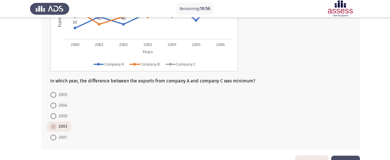
scroll to position [113, 0]
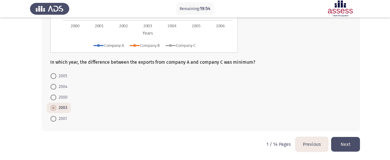
click at [349, 143] on button "Next" at bounding box center [345, 144] width 29 height 15
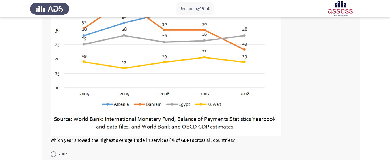
scroll to position [95, 0]
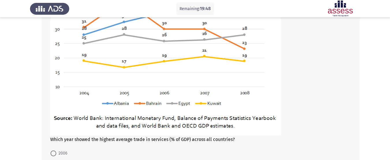
drag, startPoint x: 385, startPoint y: 102, endPoint x: 390, endPoint y: 101, distance: 5.8
click at [390, 101] on html "Remaining: 19:48 Previous ASSESS Aptitude (FOCUS) - Analytical Thinking Next Wh…" at bounding box center [195, 71] width 390 height 333
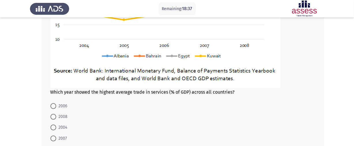
scroll to position [187, 0]
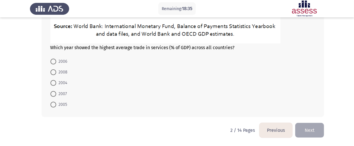
click at [52, 94] on span at bounding box center [53, 94] width 6 height 6
click at [52, 94] on input "2007" at bounding box center [53, 94] width 6 height 6
radio input "true"
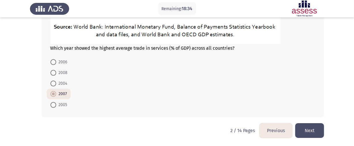
click at [319, 130] on button "Next" at bounding box center [309, 130] width 29 height 15
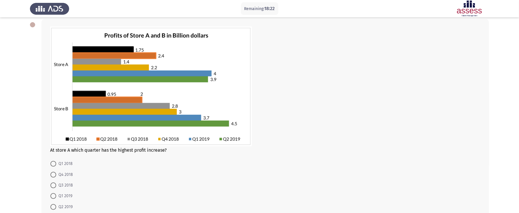
scroll to position [29, 0]
click at [54, 160] on span at bounding box center [53, 197] width 6 height 6
click at [54, 160] on input "Q1 2019" at bounding box center [53, 197] width 6 height 6
radio input "true"
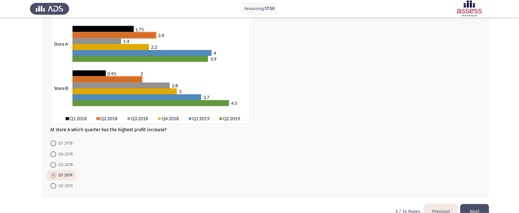
scroll to position [63, 0]
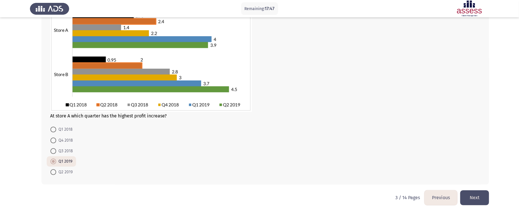
click at [394, 160] on button "Next" at bounding box center [474, 198] width 29 height 15
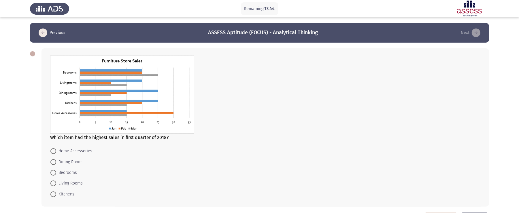
scroll to position [5, 0]
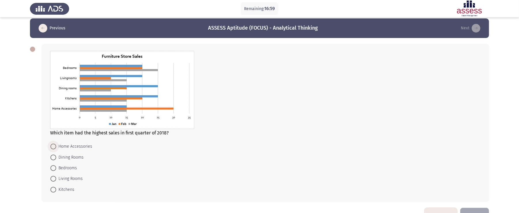
click at [55, 148] on span at bounding box center [53, 147] width 6 height 6
click at [55, 148] on input "Home Accessories" at bounding box center [53, 147] width 6 height 6
radio input "true"
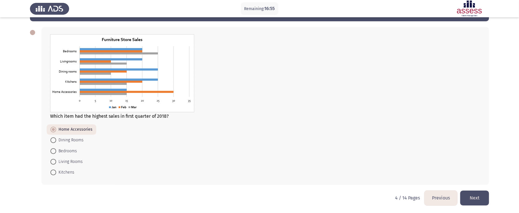
click at [394, 160] on button "Next" at bounding box center [474, 198] width 29 height 15
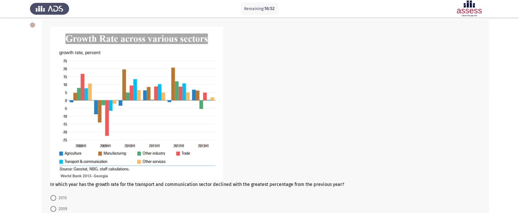
scroll to position [27, 0]
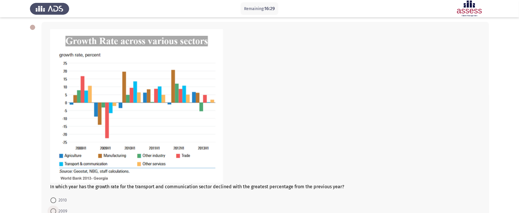
click at [55, 160] on span at bounding box center [53, 212] width 6 height 6
click at [55, 160] on input "2009" at bounding box center [53, 212] width 6 height 6
radio input "true"
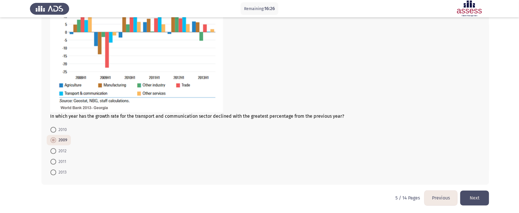
click at [394, 160] on button "Next" at bounding box center [474, 198] width 29 height 15
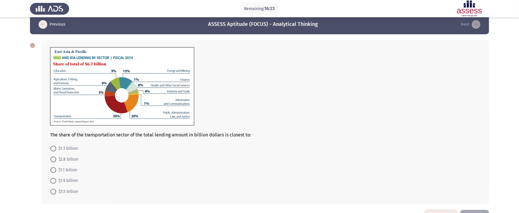
scroll to position [11, 0]
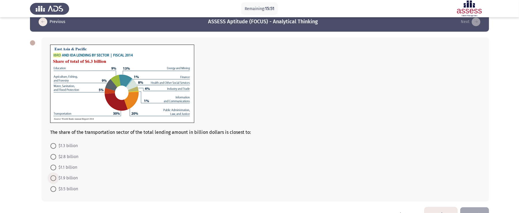
click at [55, 160] on span at bounding box center [53, 179] width 6 height 6
click at [55, 160] on input "$1.9 billion" at bounding box center [53, 179] width 6 height 6
radio input "true"
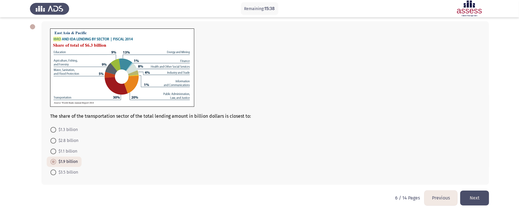
click at [394, 160] on button "Next" at bounding box center [474, 198] width 29 height 15
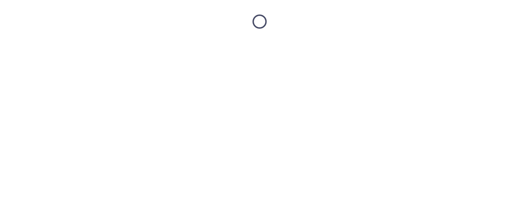
scroll to position [0, 0]
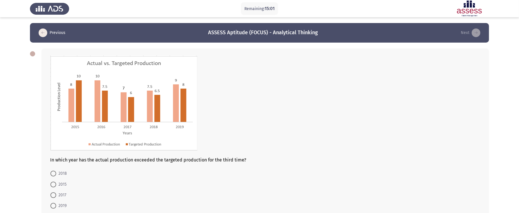
click at [48, 160] on mat-radio-button "2018" at bounding box center [59, 173] width 24 height 11
click at [54, 160] on span at bounding box center [53, 174] width 6 height 6
click at [54, 160] on input "2018" at bounding box center [53, 174] width 6 height 6
radio input "true"
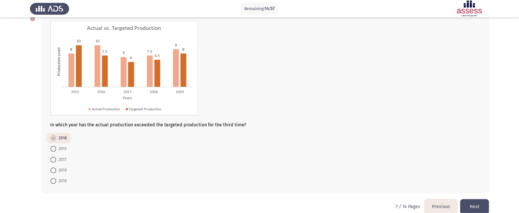
scroll to position [44, 0]
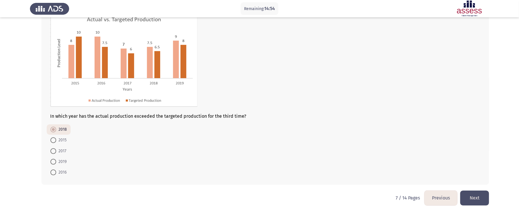
click at [394, 160] on button "Next" at bounding box center [474, 198] width 29 height 15
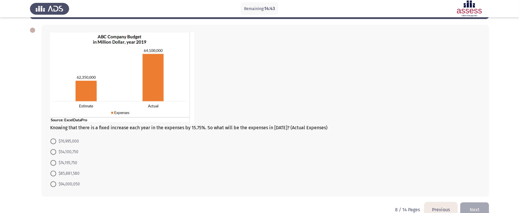
scroll to position [28, 0]
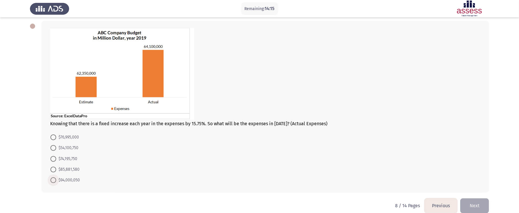
click at [51, 160] on span at bounding box center [53, 181] width 6 height 6
click at [51, 160] on input "$94,000,050" at bounding box center [53, 181] width 6 height 6
radio input "true"
click at [394, 160] on button "Next" at bounding box center [474, 205] width 29 height 15
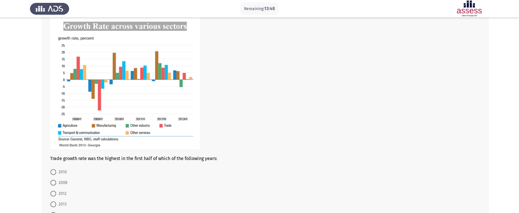
scroll to position [38, 0]
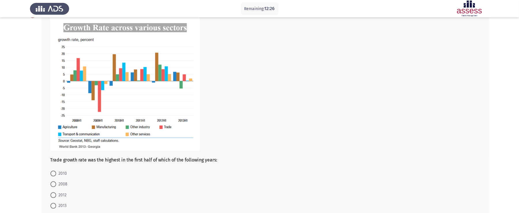
click at [53, 160] on span at bounding box center [53, 174] width 6 height 6
click at [53, 160] on input "2010" at bounding box center [53, 174] width 6 height 6
radio input "true"
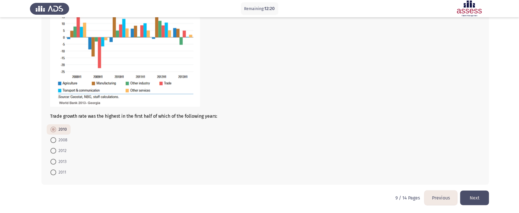
click at [394, 160] on button "Next" at bounding box center [474, 198] width 29 height 15
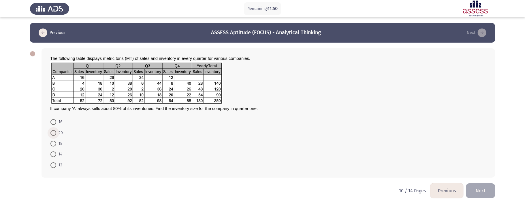
click at [54, 134] on span at bounding box center [53, 133] width 6 height 6
click at [54, 134] on input "20" at bounding box center [53, 133] width 6 height 6
radio input "true"
click at [394, 160] on button "Next" at bounding box center [480, 190] width 29 height 15
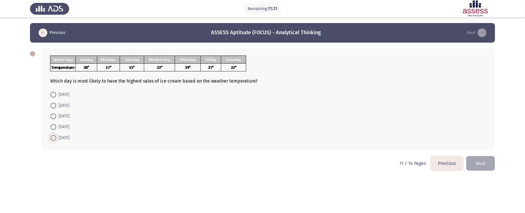
click at [51, 137] on span at bounding box center [53, 138] width 6 height 6
click at [51, 137] on input "[DATE]" at bounding box center [53, 138] width 6 height 6
radio input "true"
click at [394, 160] on button "Next" at bounding box center [480, 163] width 29 height 15
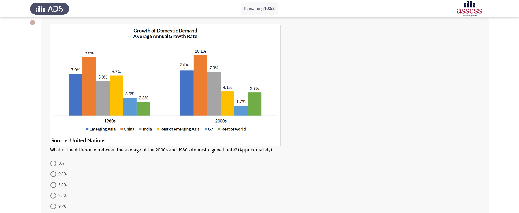
scroll to position [30, 0]
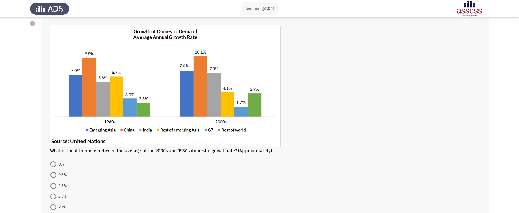
drag, startPoint x: 516, startPoint y: 79, endPoint x: 525, endPoint y: 81, distance: 9.4
click at [394, 81] on html "Remaining: 10:41 Previous ASSESS Aptitude (FOCUS) - Analytical Thinking Next Wh…" at bounding box center [259, 109] width 519 height 279
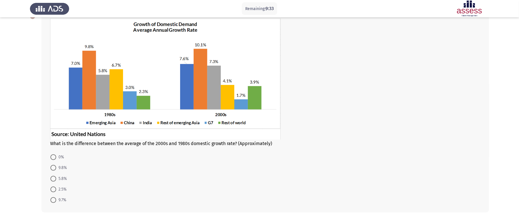
scroll to position [56, 0]
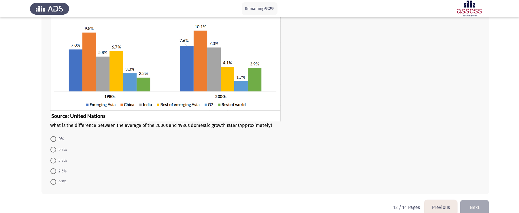
click at [51, 137] on span at bounding box center [53, 139] width 6 height 6
click at [51, 137] on input "0%" at bounding box center [53, 139] width 6 height 6
radio input "true"
click at [394, 160] on button "Next" at bounding box center [474, 207] width 29 height 15
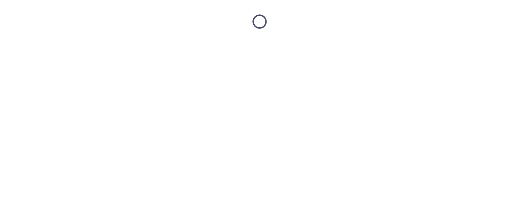
scroll to position [0, 0]
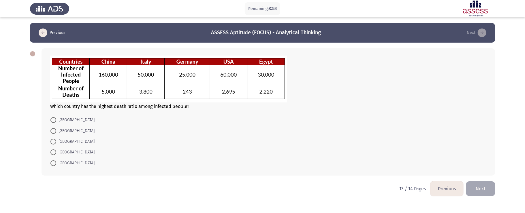
click at [54, 131] on span at bounding box center [53, 131] width 6 height 6
click at [54, 131] on input "[GEOGRAPHIC_DATA]" at bounding box center [53, 131] width 6 height 6
radio input "true"
click at [394, 160] on button "Next" at bounding box center [480, 188] width 29 height 15
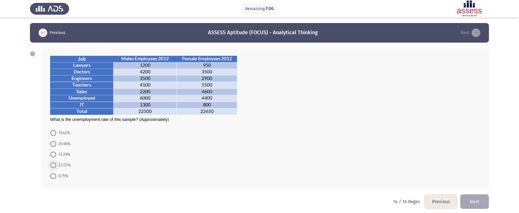
click at [54, 160] on span at bounding box center [53, 166] width 6 height 6
click at [54, 160] on input "23.03%" at bounding box center [53, 166] width 6 height 6
radio input "true"
click at [394, 160] on button "Next" at bounding box center [474, 201] width 29 height 15
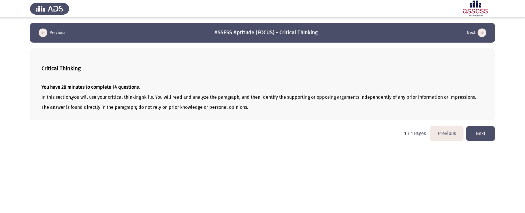
click at [394, 136] on button "Next" at bounding box center [480, 133] width 29 height 15
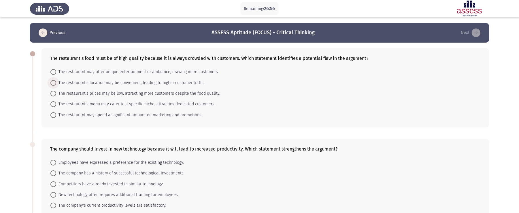
click at [54, 82] on span at bounding box center [53, 83] width 6 height 6
click at [54, 82] on input "The restaurant's location may be convenient, leading to higher customer traffic." at bounding box center [53, 83] width 6 height 6
radio input "true"
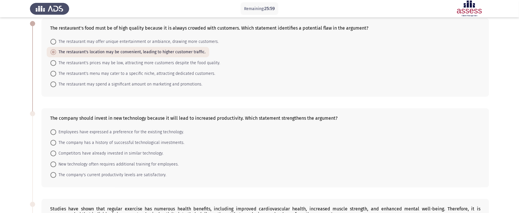
scroll to position [32, 0]
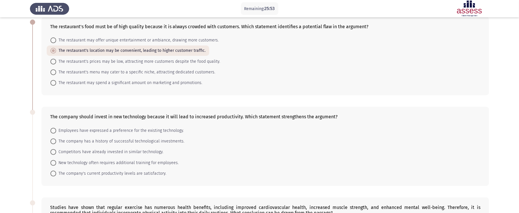
click at [51, 142] on span at bounding box center [53, 142] width 6 height 6
click at [51, 142] on input "The company has a history of successful technological investments." at bounding box center [53, 142] width 6 height 6
radio input "true"
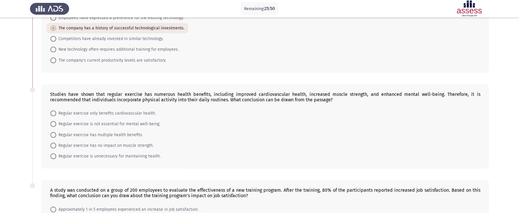
scroll to position [149, 0]
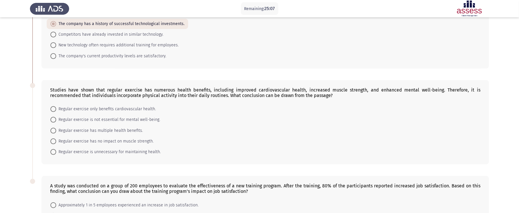
click at [54, 128] on span at bounding box center [53, 131] width 6 height 6
click at [54, 128] on input "Regular exercise has multiple health benefits." at bounding box center [53, 131] width 6 height 6
radio input "true"
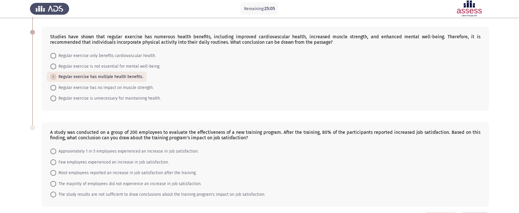
scroll to position [223, 0]
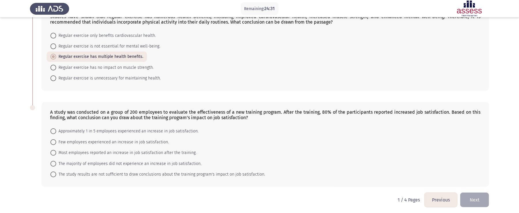
click at [54, 151] on span at bounding box center [53, 153] width 6 height 6
click at [54, 151] on input "Most employees reported an increase in job satisfaction after the training." at bounding box center [53, 153] width 6 height 6
radio input "true"
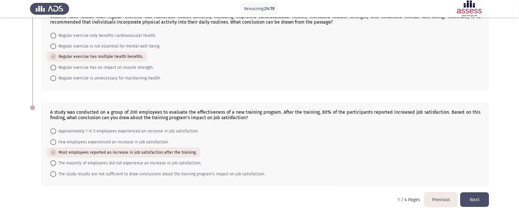
click at [394, 160] on button "Next" at bounding box center [474, 200] width 29 height 15
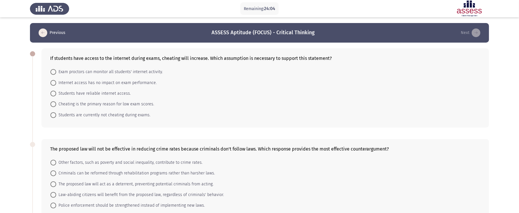
click at [52, 72] on span at bounding box center [53, 72] width 6 height 6
click at [52, 72] on input "Exam proctors can monitor all students' internet activity." at bounding box center [53, 72] width 6 height 6
radio input "true"
click at [56, 72] on span at bounding box center [53, 72] width 6 height 6
click at [56, 72] on input "Exam proctors can monitor all students' internet activity." at bounding box center [53, 72] width 6 height 6
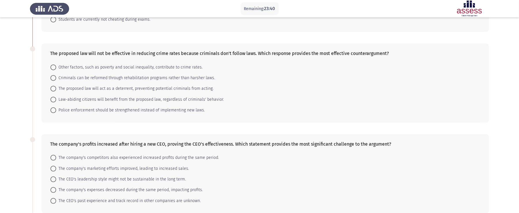
scroll to position [81, 0]
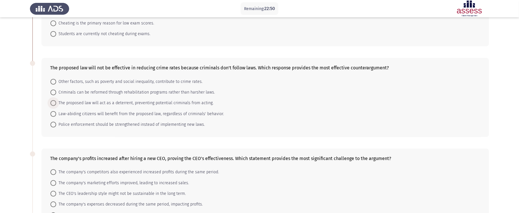
click at [57, 102] on span "The proposed law will act as a deterrent, preventing potential criminals from a…" at bounding box center [134, 103] width 157 height 7
click at [56, 102] on input "The proposed law will act as a deterrent, preventing potential criminals from a…" at bounding box center [53, 103] width 6 height 6
radio input "true"
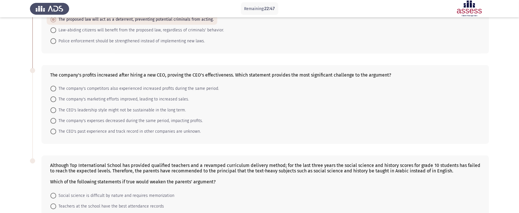
scroll to position [166, 0]
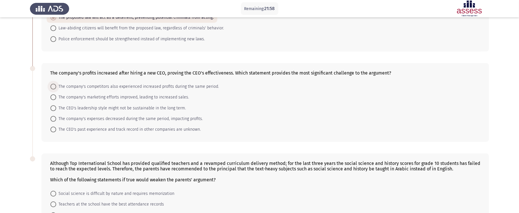
click at [54, 86] on span at bounding box center [53, 87] width 6 height 6
click at [54, 86] on input "The company's competitors also experienced increased profits during the same pe…" at bounding box center [53, 87] width 6 height 6
radio input "true"
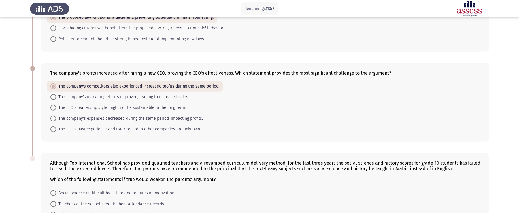
scroll to position [228, 0]
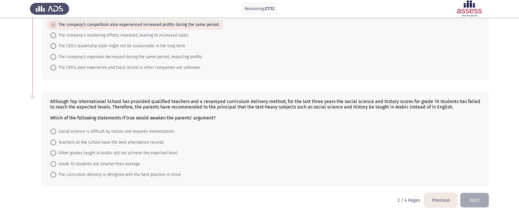
click at [50, 151] on mat-radio-button "Other grades taught in Arabic did not achieve the expected level" at bounding box center [114, 153] width 135 height 11
click at [54, 151] on span at bounding box center [53, 154] width 6 height 6
click at [54, 151] on input "Other grades taught in Arabic did not achieve the expected level" at bounding box center [53, 154] width 6 height 6
radio input "true"
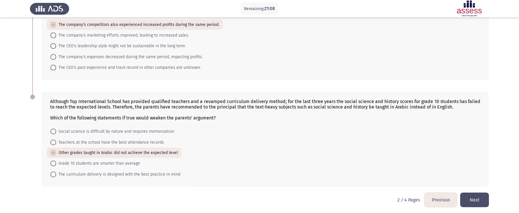
click at [394, 160] on button "Next" at bounding box center [474, 200] width 29 height 15
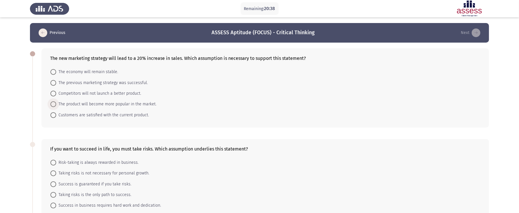
click at [52, 103] on span at bounding box center [53, 104] width 6 height 6
click at [52, 103] on input "The product will become more popular in the market." at bounding box center [53, 104] width 6 height 6
radio input "true"
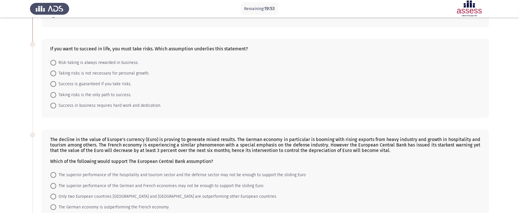
scroll to position [98, 0]
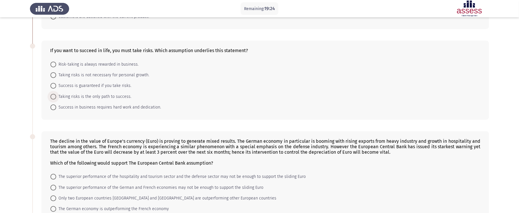
click at [52, 99] on label "Taking risks is the only path to success." at bounding box center [90, 96] width 81 height 7
click at [52, 99] on input "Taking risks is the only path to success." at bounding box center [53, 97] width 6 height 6
radio input "true"
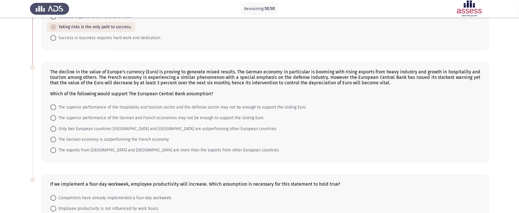
scroll to position [166, 0]
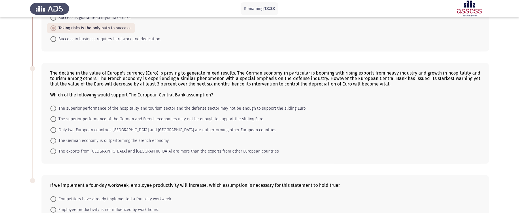
click at [52, 118] on span at bounding box center [53, 119] width 6 height 6
click at [52, 118] on input "The superior performance of the German and French economies may not be enough t…" at bounding box center [53, 119] width 6 height 6
radio input "true"
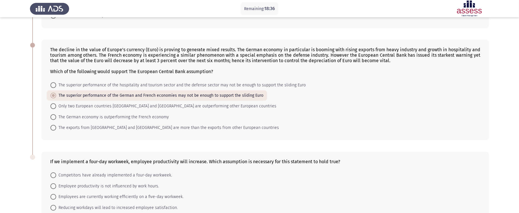
scroll to position [233, 0]
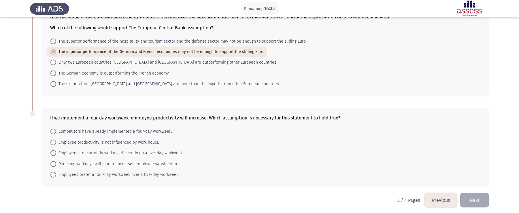
click at [56, 160] on span at bounding box center [53, 175] width 6 height 6
click at [56, 160] on input "Employees prefer a four-day workweek over a five-day workweek." at bounding box center [53, 175] width 6 height 6
radio input "true"
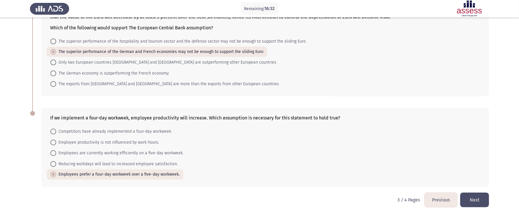
click at [394, 160] on button "Next" at bounding box center [474, 200] width 29 height 15
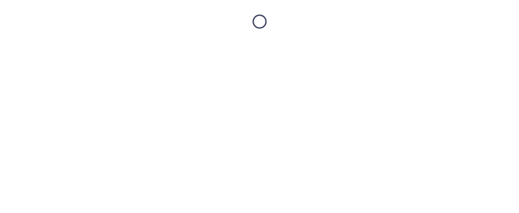
scroll to position [0, 0]
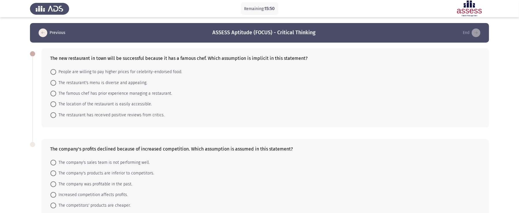
click at [56, 72] on span at bounding box center [53, 72] width 6 height 6
click at [56, 72] on input "People are willing to pay higher prices for celebrity-endorsed food." at bounding box center [53, 72] width 6 height 6
radio input "true"
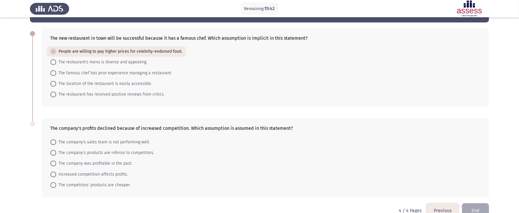
scroll to position [32, 0]
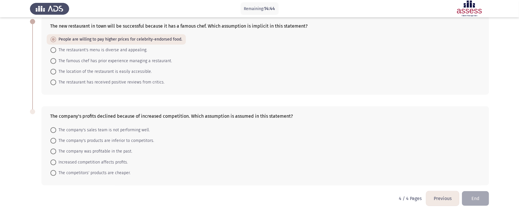
click at [53, 160] on span at bounding box center [53, 163] width 0 height 0
click at [53, 160] on input "Increased competition affects profits." at bounding box center [53, 163] width 6 height 6
radio input "true"
click at [394, 160] on button "End" at bounding box center [475, 199] width 27 height 15
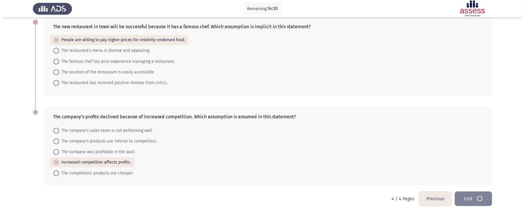
scroll to position [0, 0]
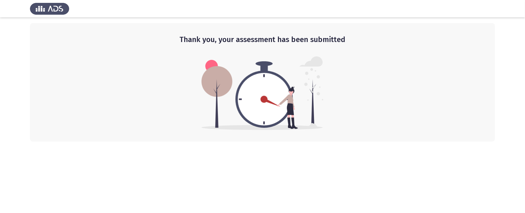
click at [353, 142] on html "Thank you, your assessment has been submitted" at bounding box center [262, 71] width 525 height 142
